Goal: Answer question/provide support

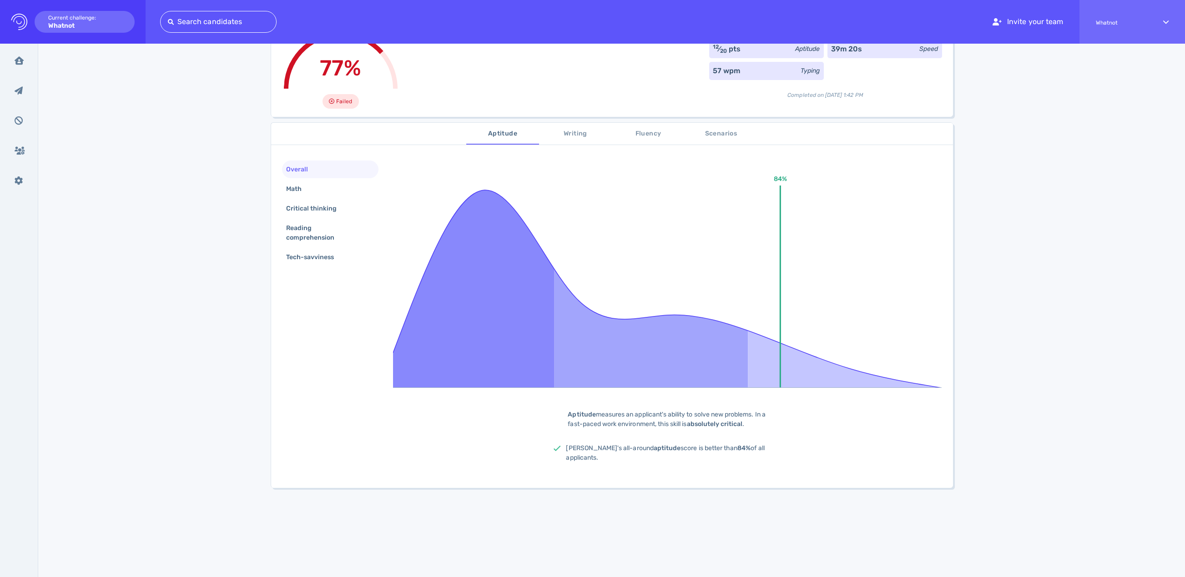
scroll to position [80, 0]
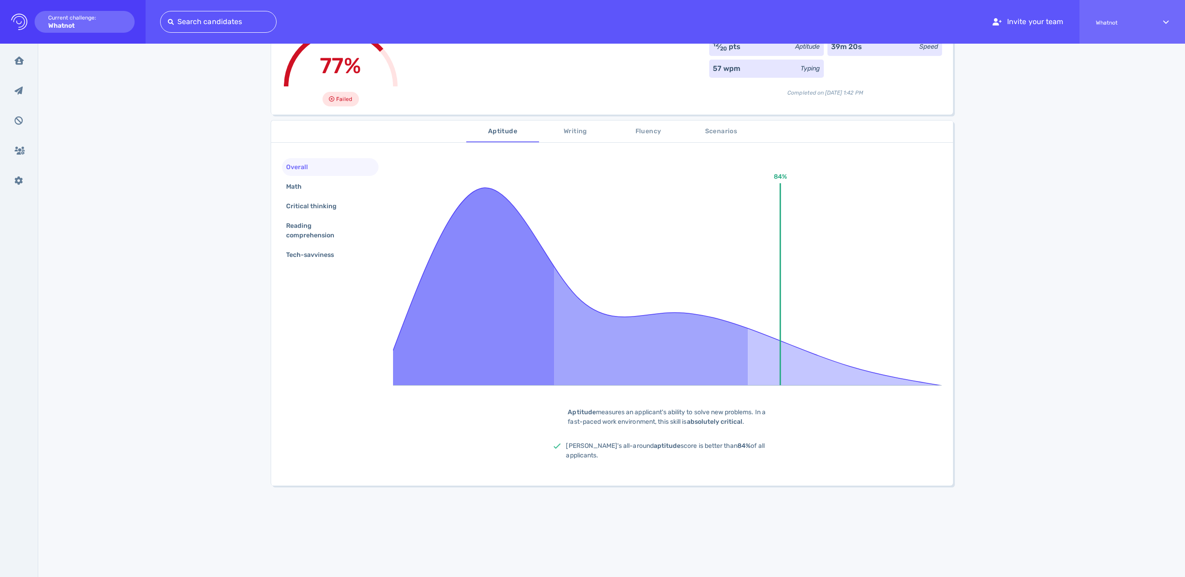
click at [581, 133] on span "Writing" at bounding box center [576, 131] width 62 height 11
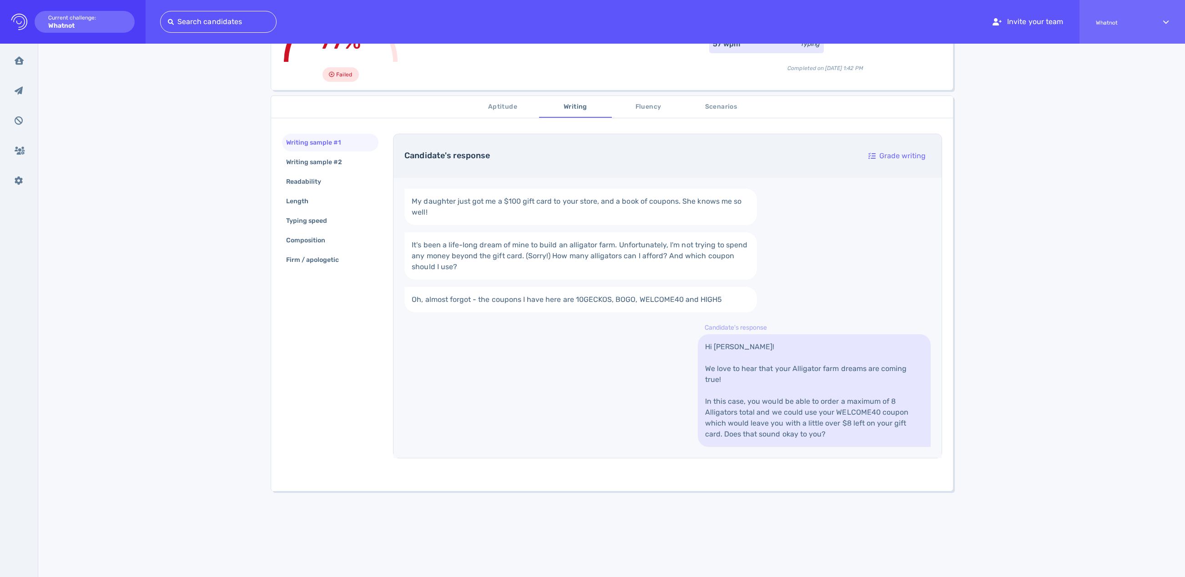
scroll to position [151, 0]
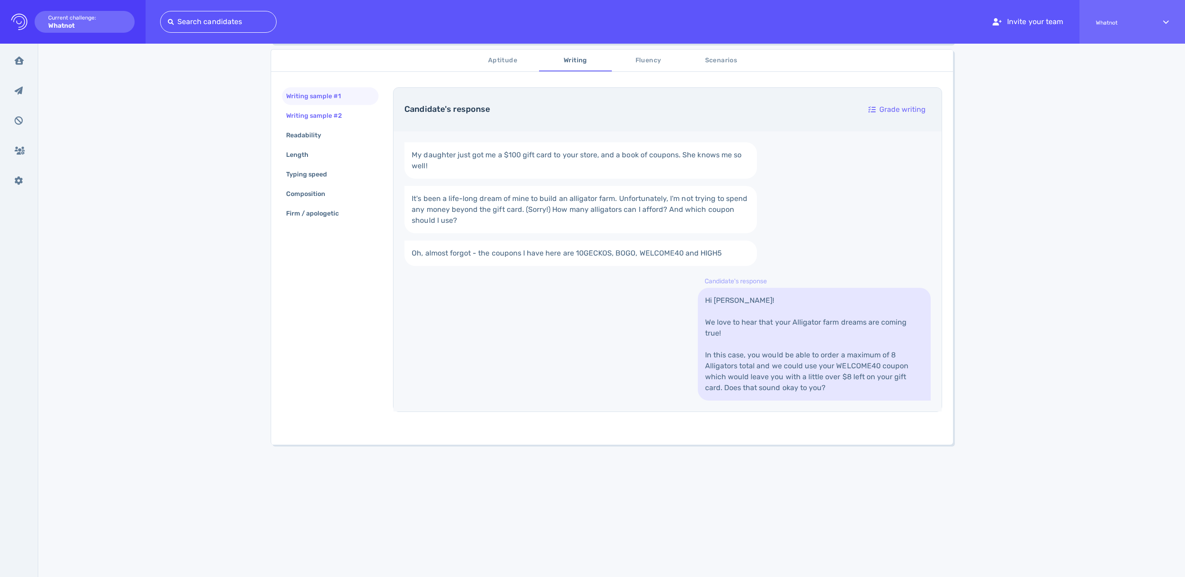
click at [316, 117] on div "Writing sample #2" at bounding box center [318, 115] width 69 height 13
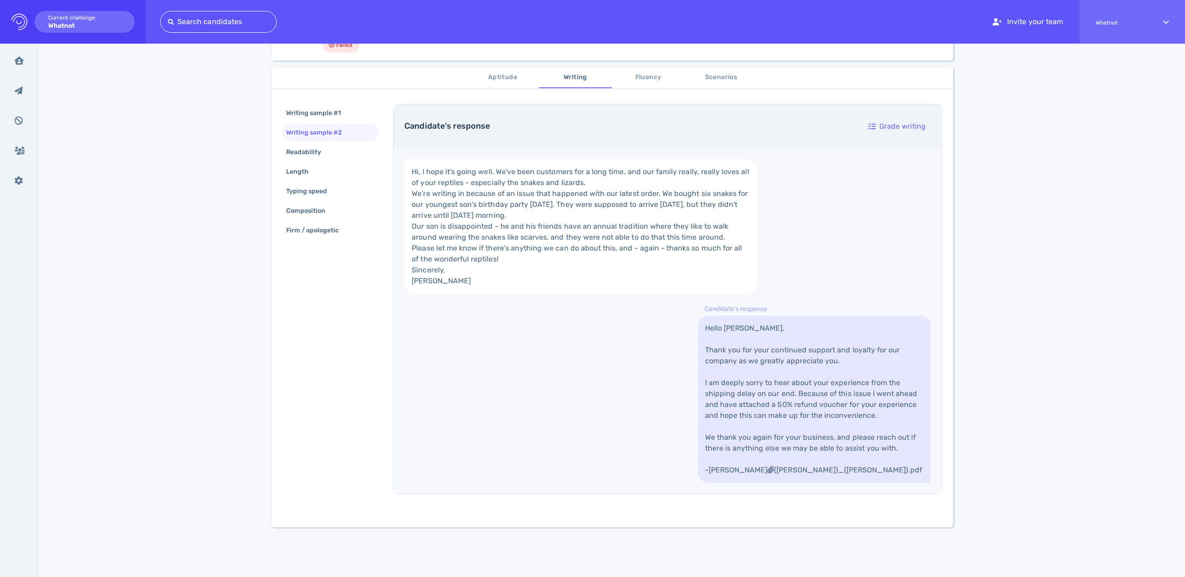
scroll to position [135, 0]
click at [655, 78] on span "Fluency" at bounding box center [649, 76] width 62 height 11
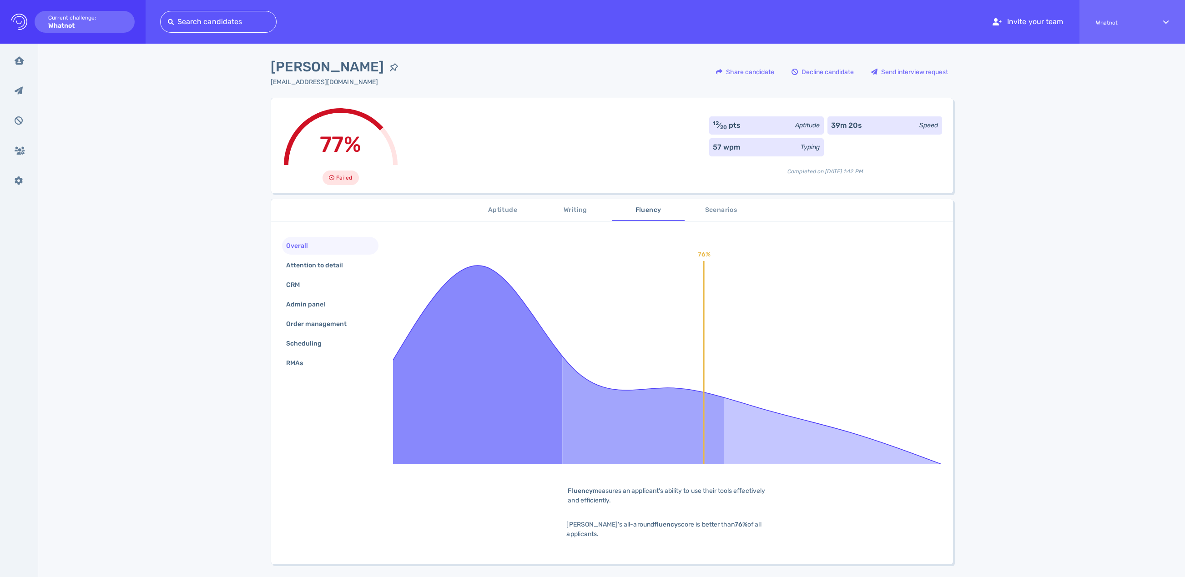
scroll to position [2, 0]
drag, startPoint x: 660, startPoint y: 499, endPoint x: 565, endPoint y: 492, distance: 94.9
click at [565, 492] on div "Fluency measures an applicant's ability to use their tools effectively and effi…" at bounding box center [668, 495] width 228 height 19
copy div "Fluency measures an applicant's ability to use their tools effectively and effi…"
click at [320, 264] on div "Attention to detail" at bounding box center [319, 264] width 70 height 13
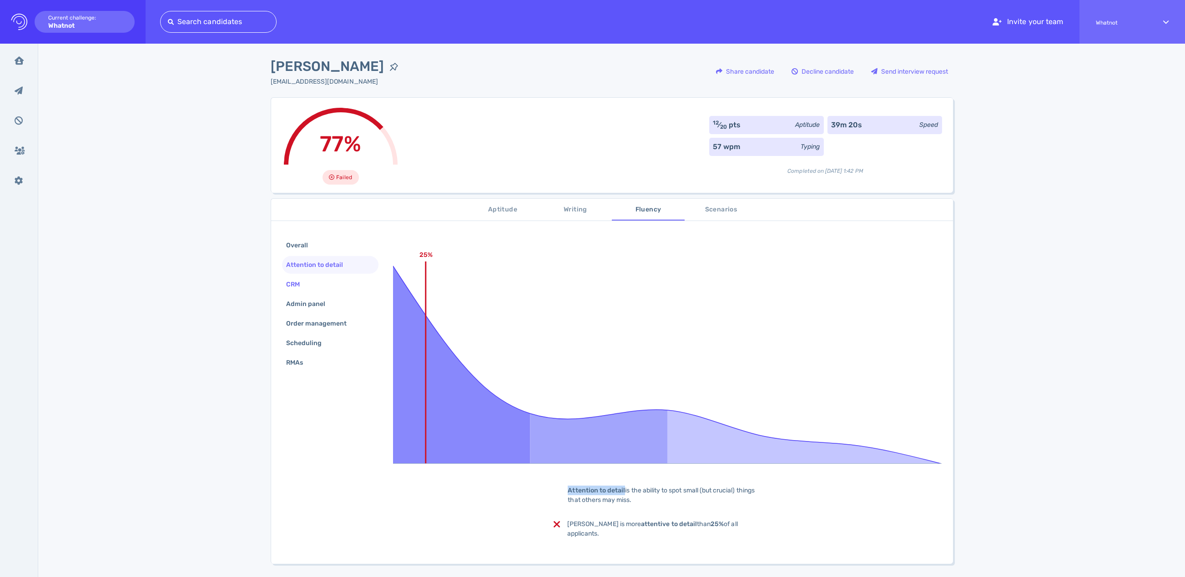
click at [306, 286] on div "CRM" at bounding box center [297, 284] width 26 height 13
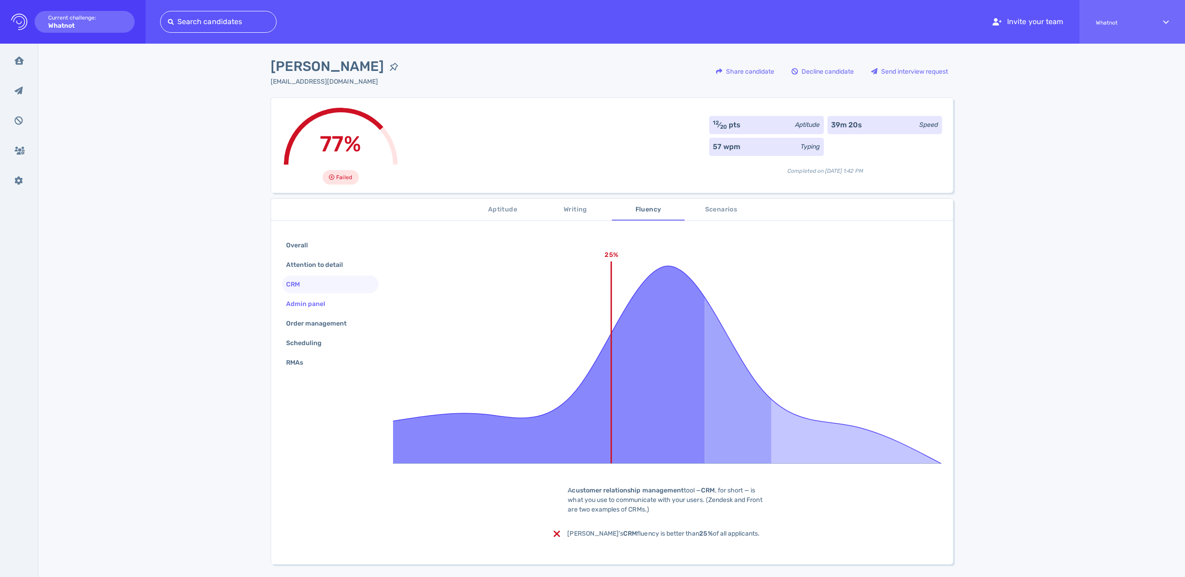
click at [309, 304] on div "Admin panel" at bounding box center [310, 304] width 52 height 13
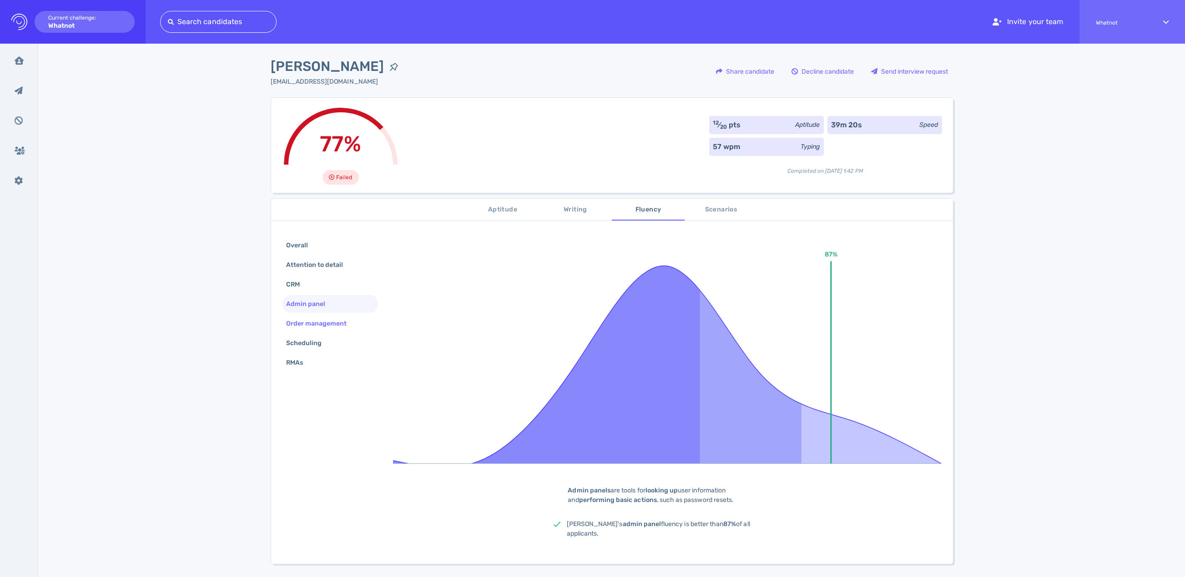
click at [305, 327] on div "Order management" at bounding box center [321, 323] width 74 height 13
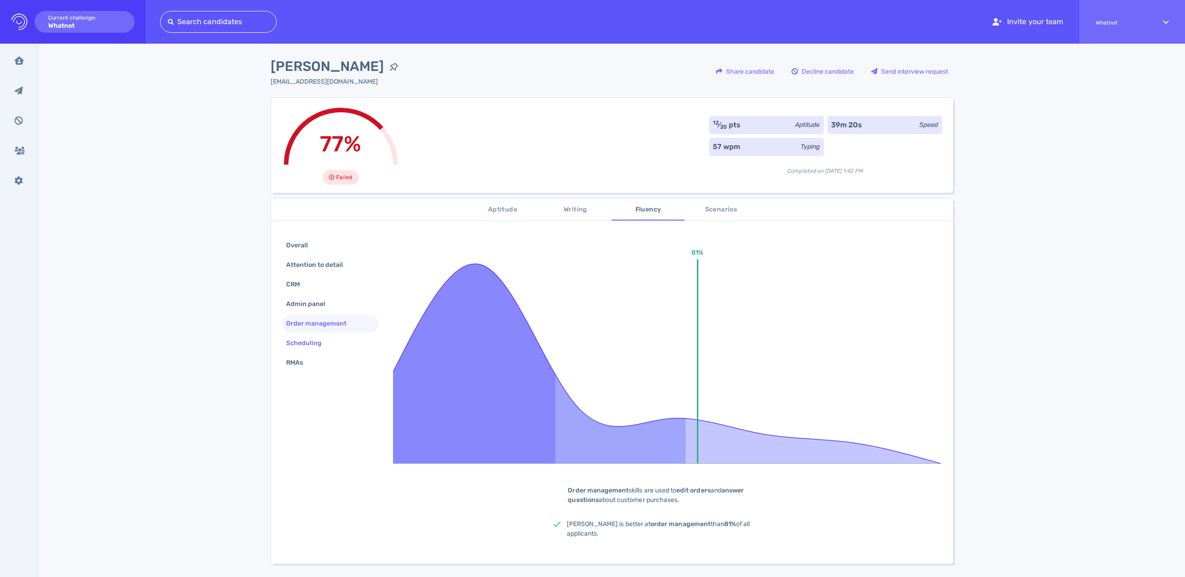
click at [309, 346] on div "Scheduling" at bounding box center [308, 343] width 49 height 13
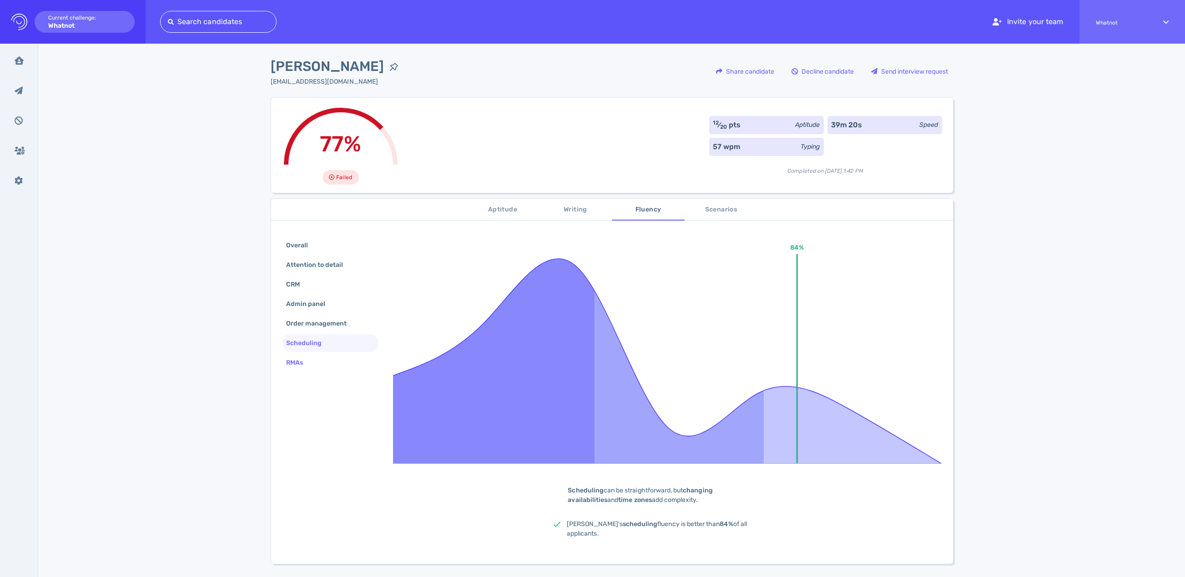
click at [308, 364] on div "RMAs" at bounding box center [299, 362] width 30 height 13
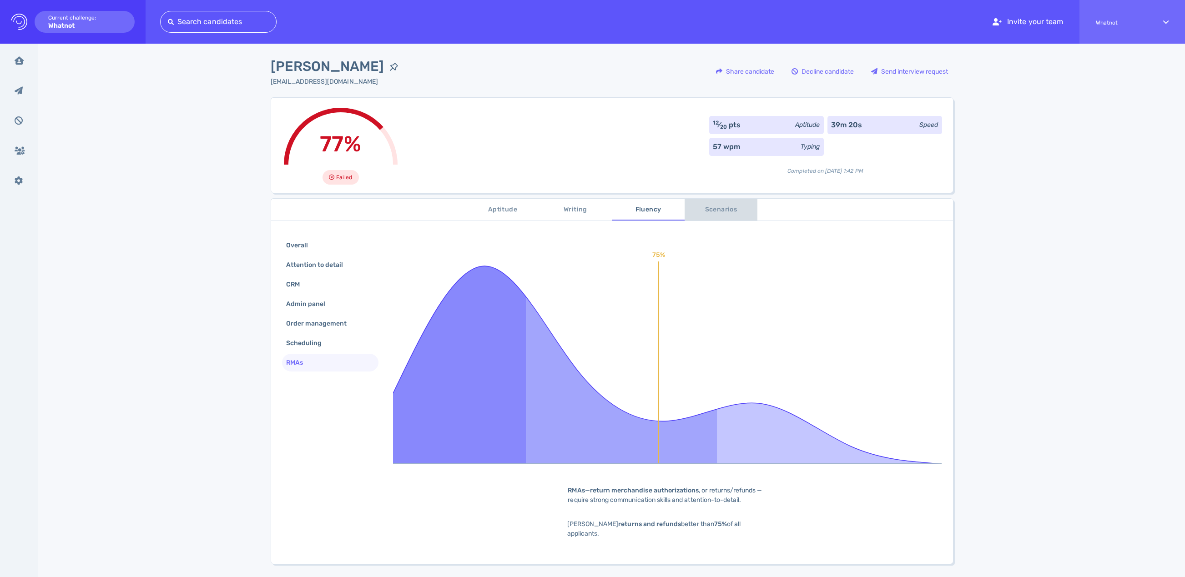
click at [721, 213] on span "Scenarios" at bounding box center [721, 209] width 62 height 11
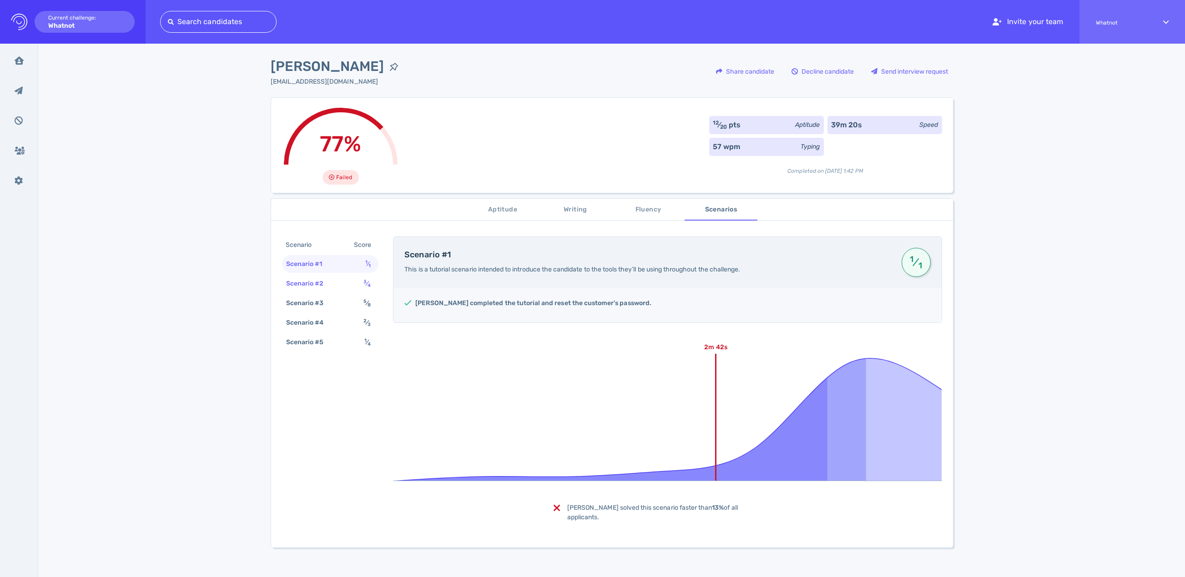
click at [311, 282] on div "Scenario #2" at bounding box center [309, 283] width 51 height 13
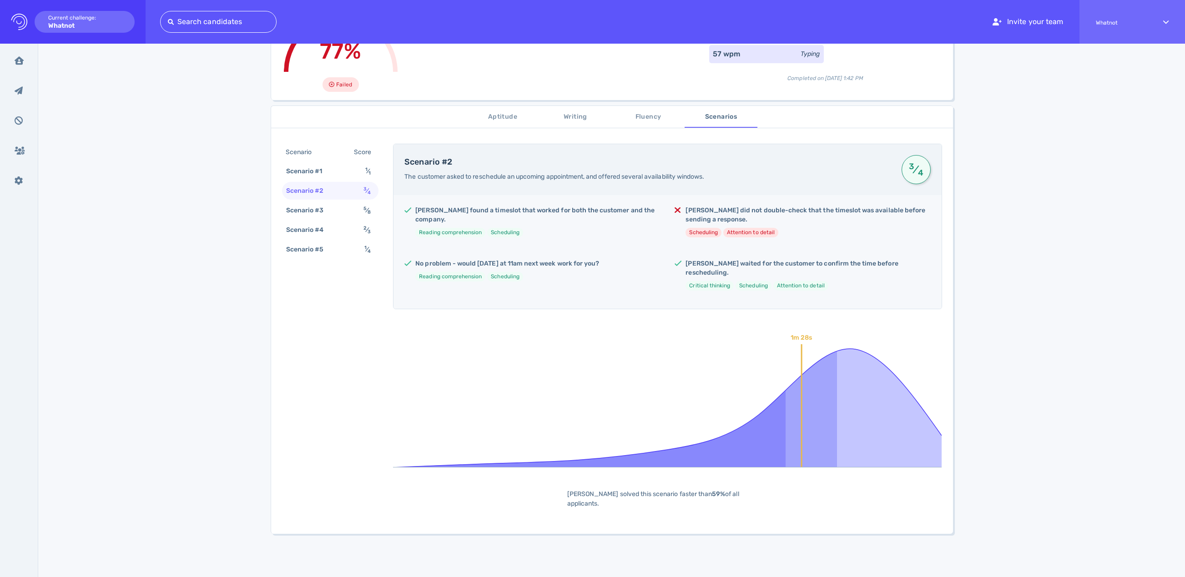
scroll to position [83, 0]
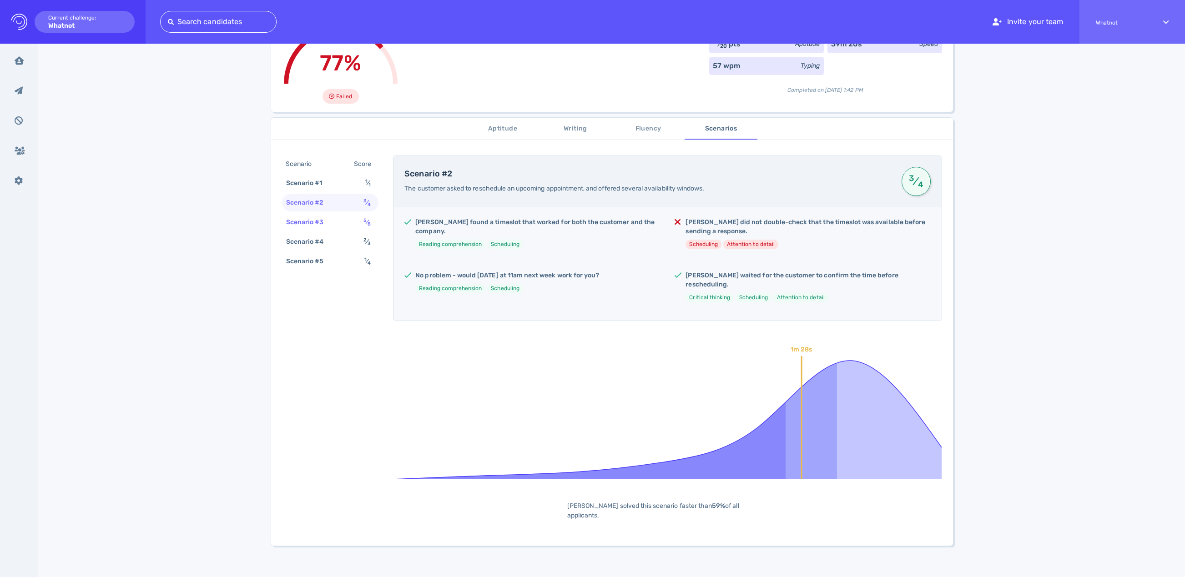
click at [294, 226] on div "Scenario #3" at bounding box center [309, 222] width 51 height 13
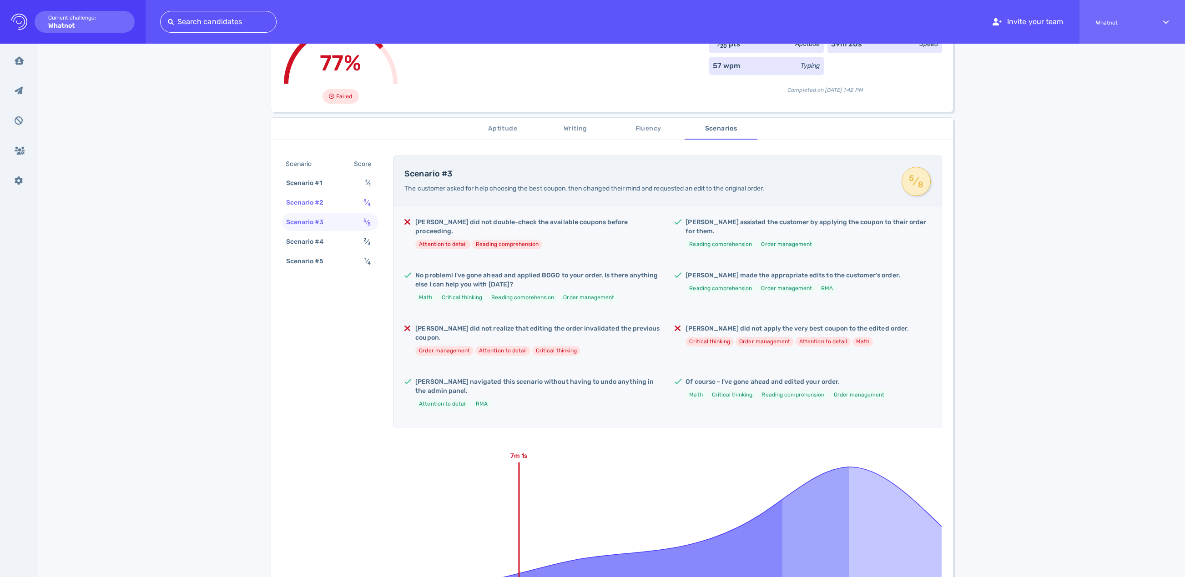
click at [304, 201] on div "Scenario #2" at bounding box center [309, 202] width 51 height 13
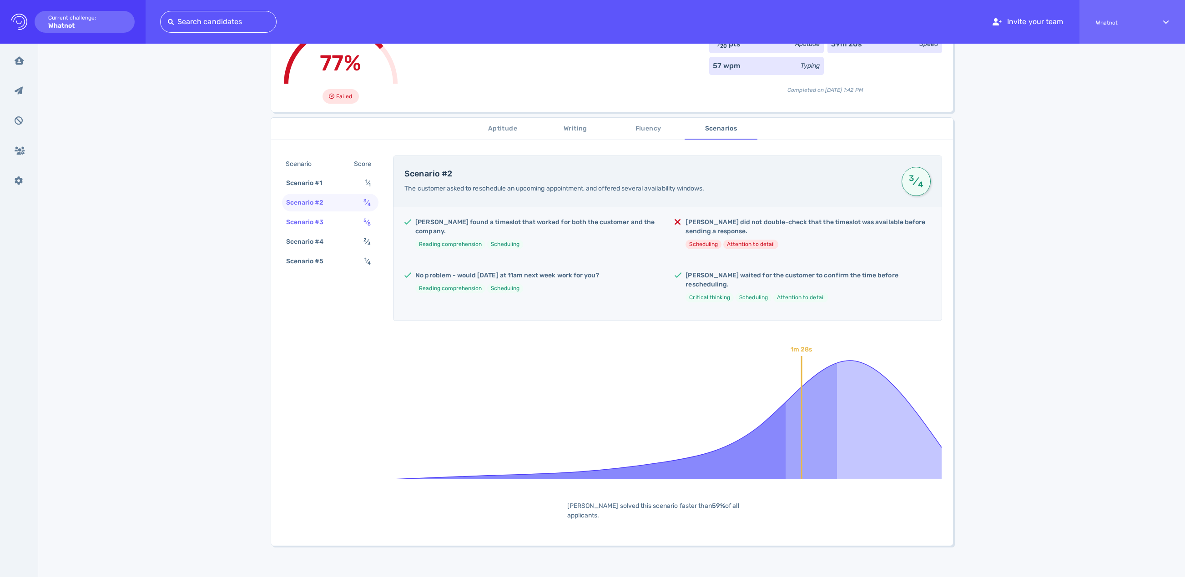
click at [299, 221] on div "Scenario #3" at bounding box center [309, 222] width 51 height 13
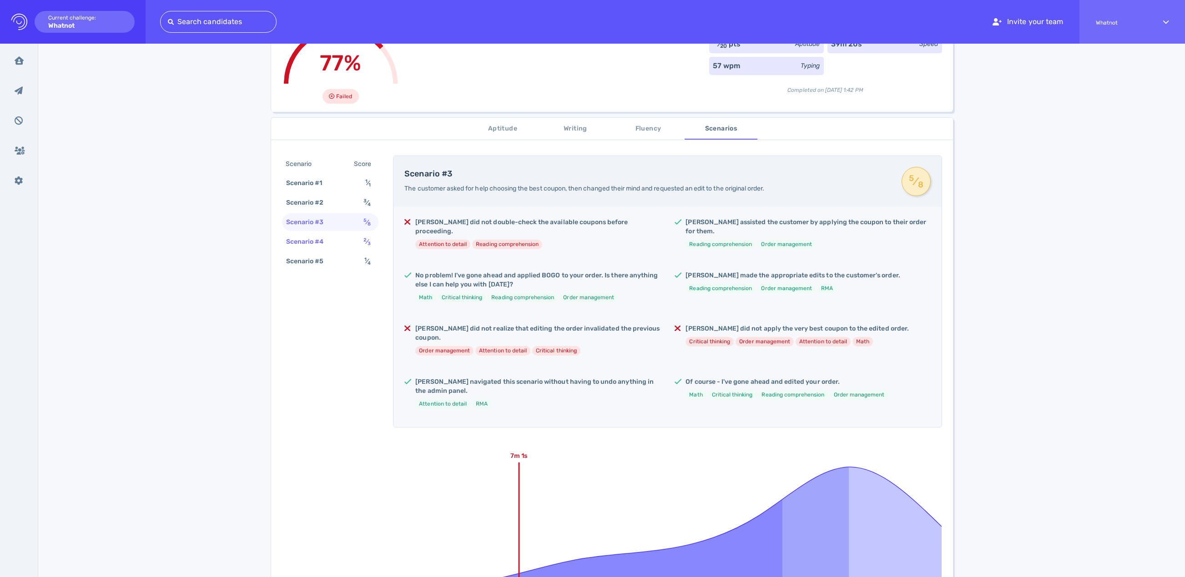
click at [315, 243] on div "Scenario #4" at bounding box center [309, 241] width 51 height 13
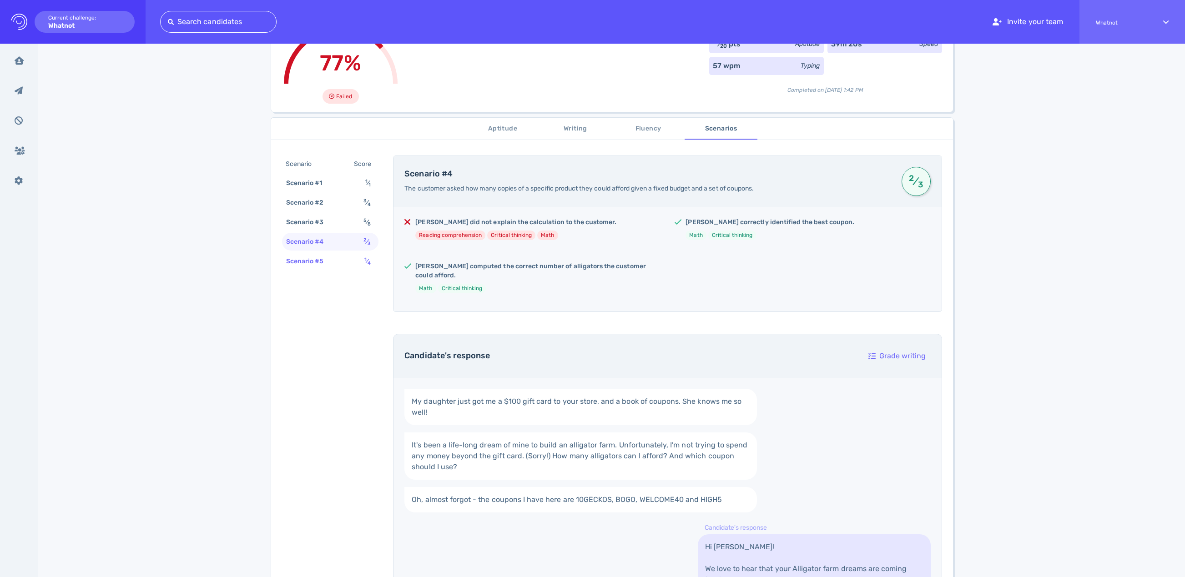
click at [316, 263] on div "Scenario #5" at bounding box center [309, 261] width 51 height 13
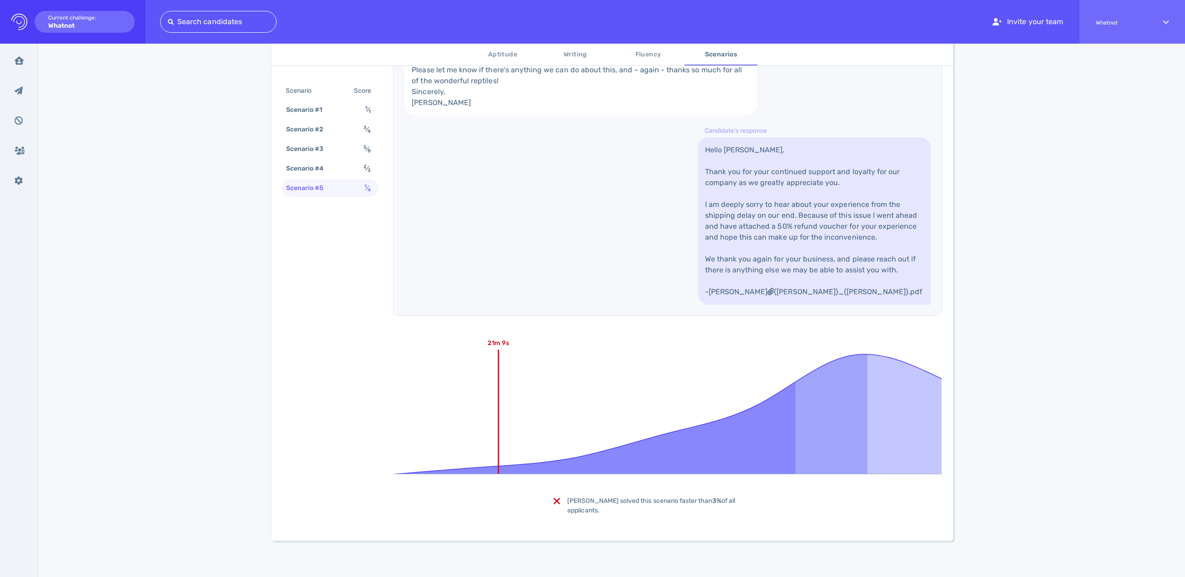
scroll to position [0, 0]
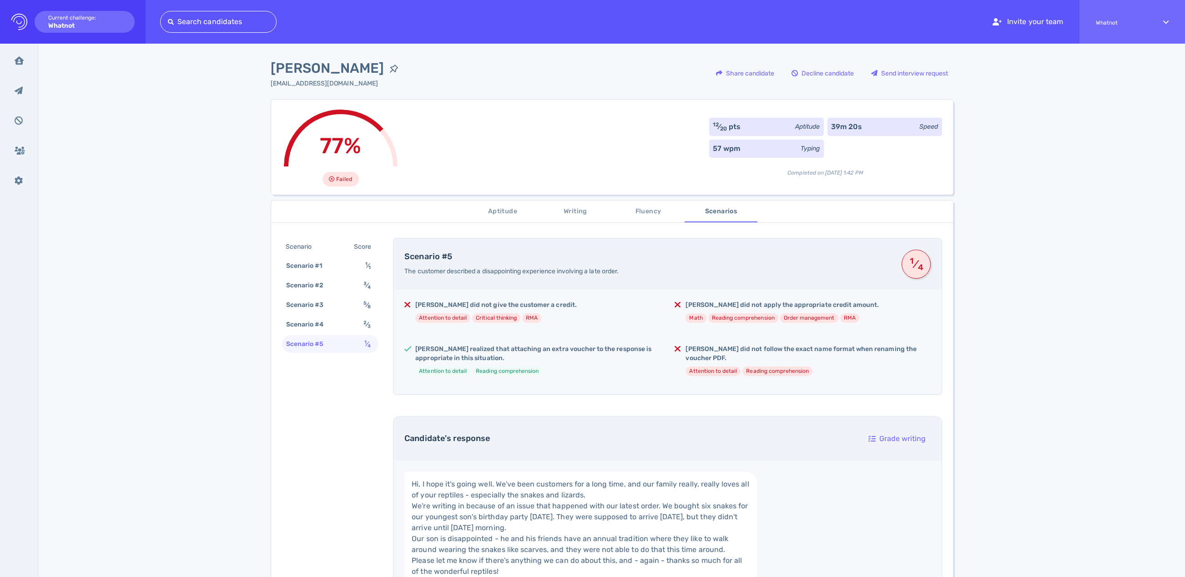
click at [310, 244] on div "Scenario" at bounding box center [303, 246] width 39 height 13
click at [300, 248] on div "Scenario" at bounding box center [303, 246] width 39 height 13
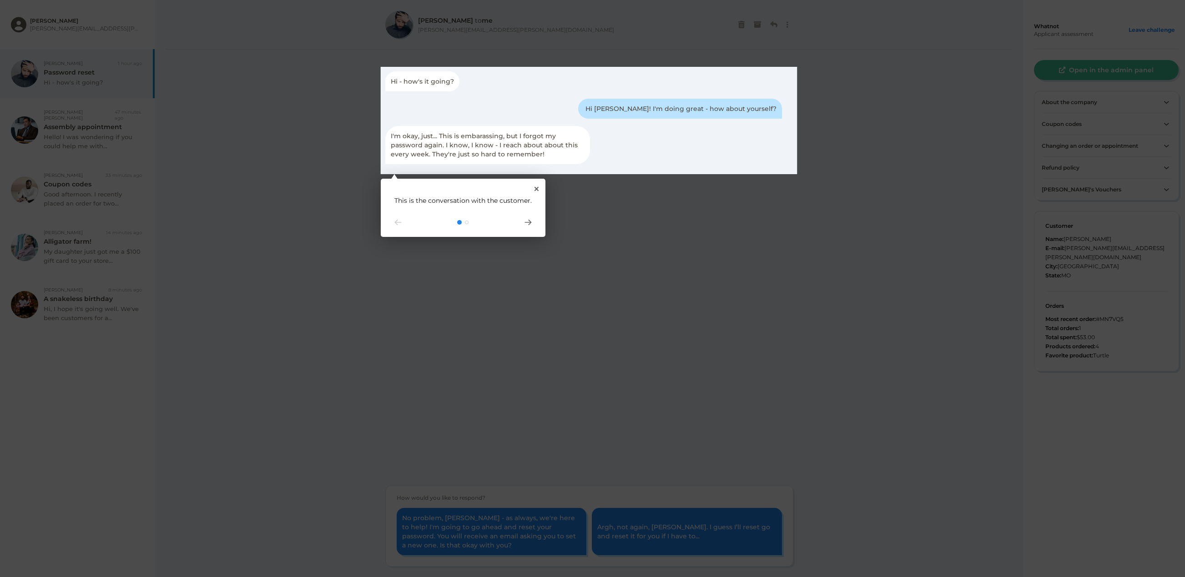
click at [618, 108] on rect at bounding box center [589, 120] width 417 height 107
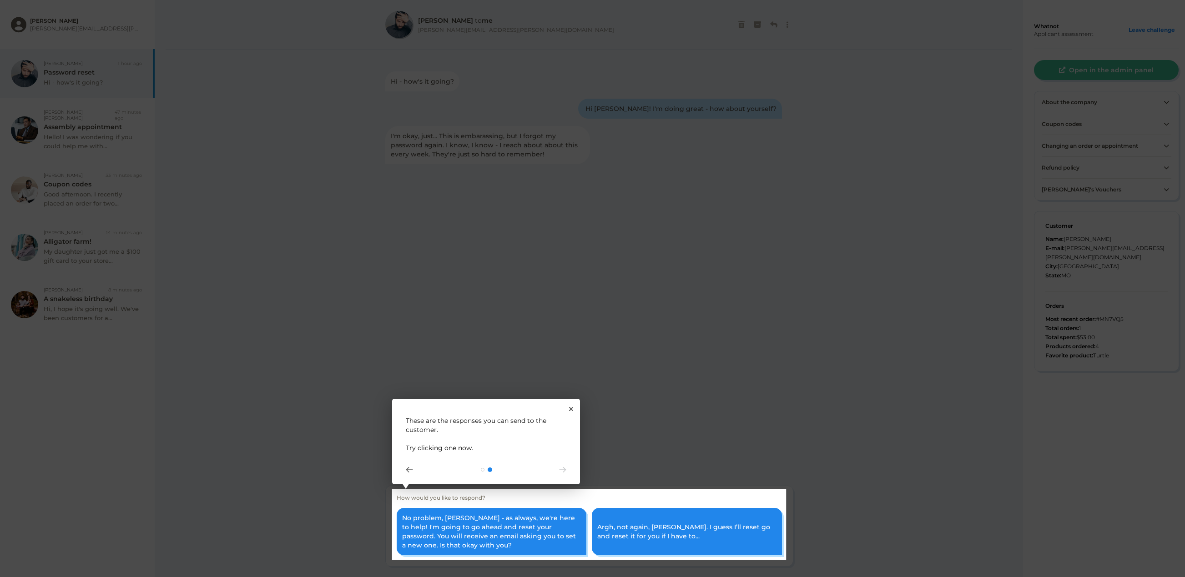
click at [478, 456] on div "2 These are the responses you can send to the customer. Try clicking one now." at bounding box center [486, 442] width 188 height 86
click at [482, 538] on rect at bounding box center [589, 524] width 395 height 71
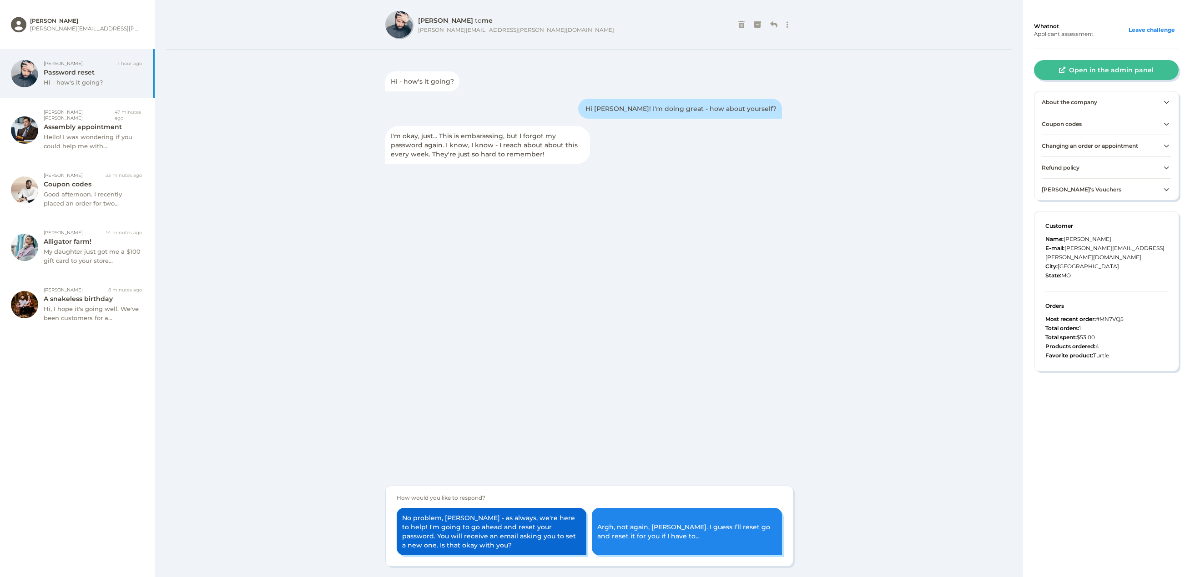
click at [481, 538] on button "No problem, Alexander - as always, we're here to help! I'm going to go ahead an…" at bounding box center [492, 531] width 190 height 47
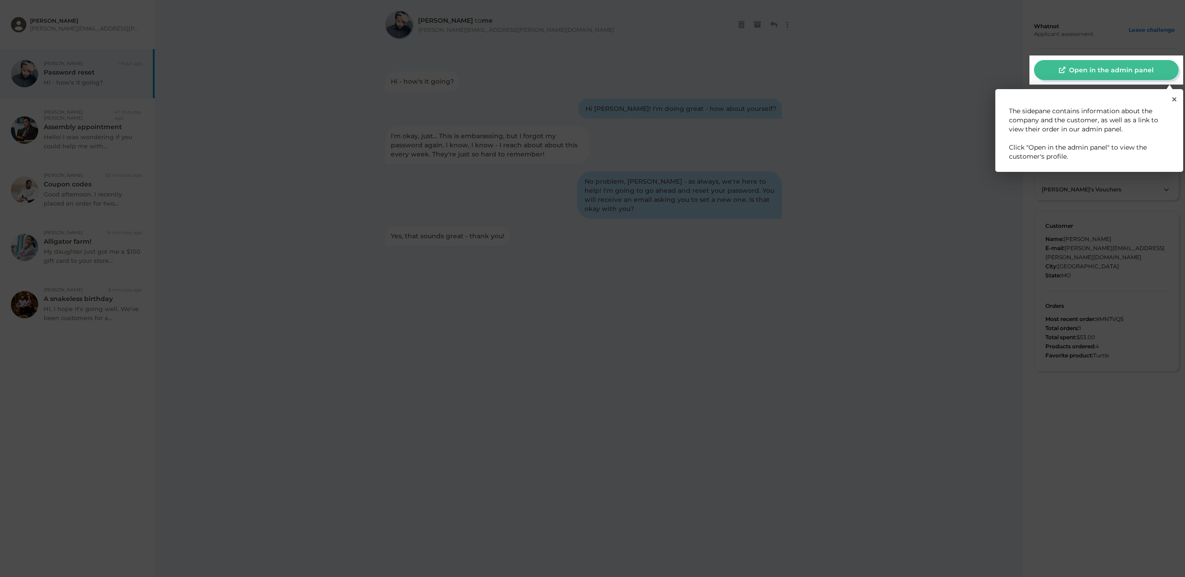
click at [1081, 131] on p "The sidepane contains information about the company and the customer, as well a…" at bounding box center [1089, 133] width 161 height 55
click at [1114, 67] on rect at bounding box center [1107, 70] width 154 height 29
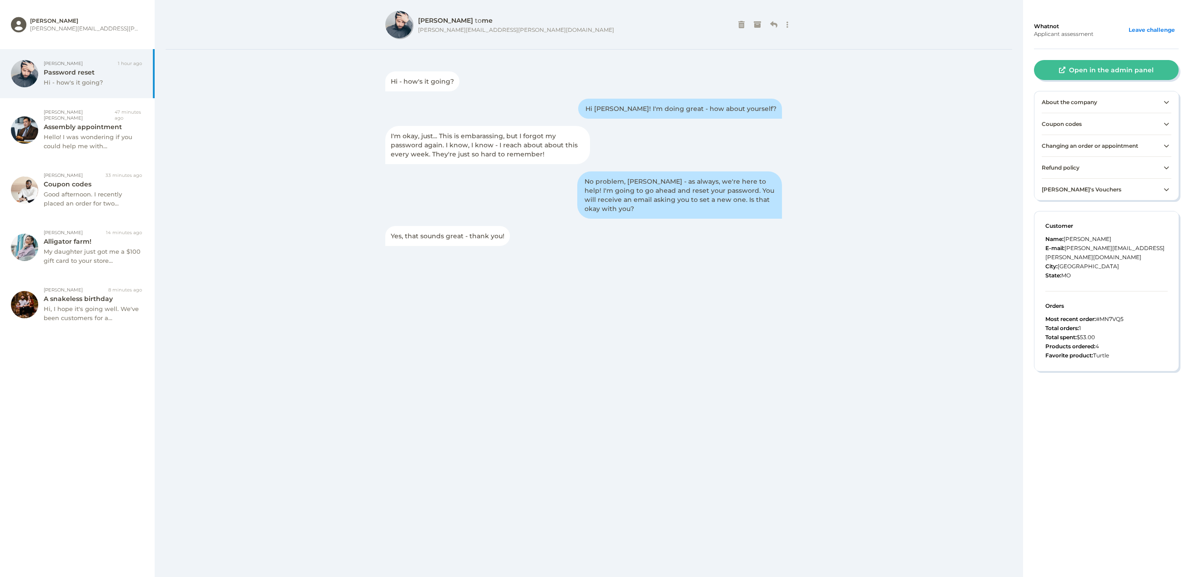
click at [1114, 67] on button "Open in the admin panel" at bounding box center [1106, 70] width 145 height 20
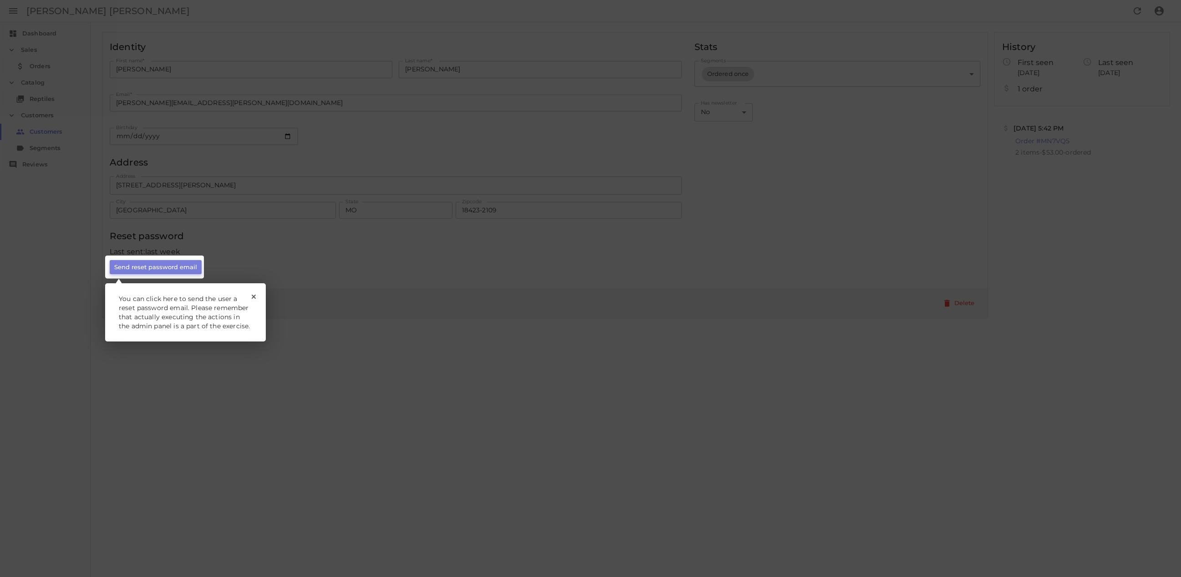
click at [141, 407] on rect at bounding box center [592, 288] width 1185 height 577
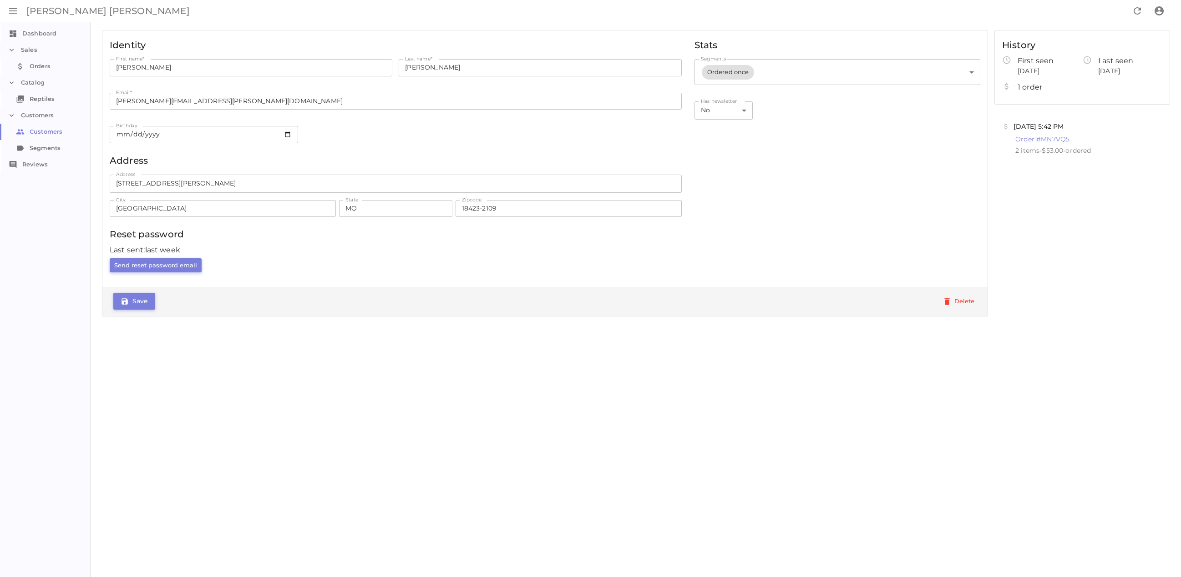
scroll to position [3, 0]
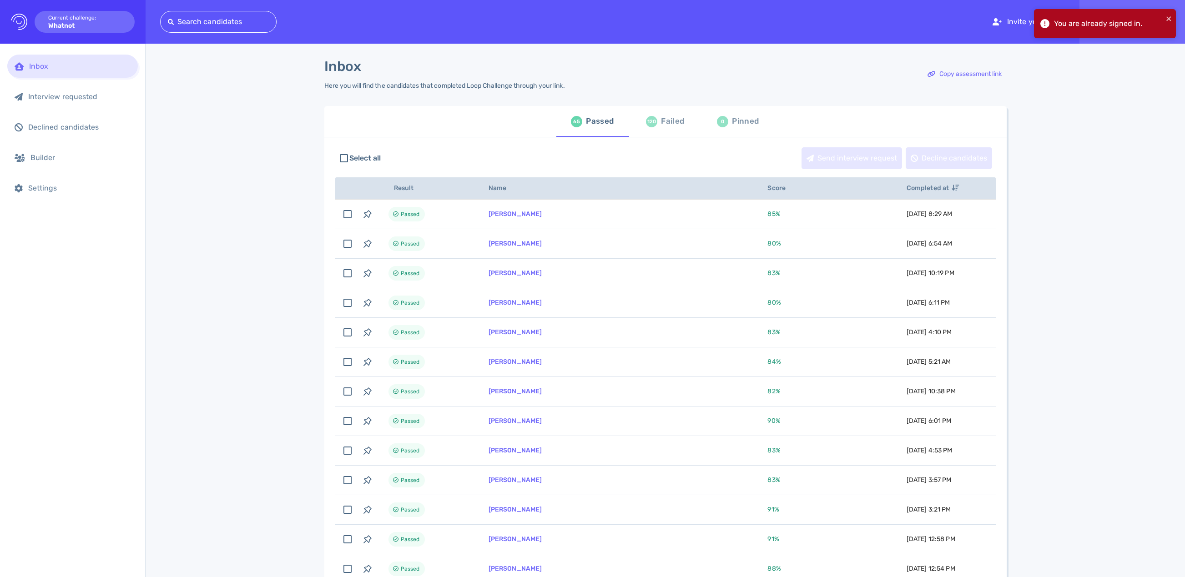
scroll to position [2, 0]
